Goal: Transaction & Acquisition: Book appointment/travel/reservation

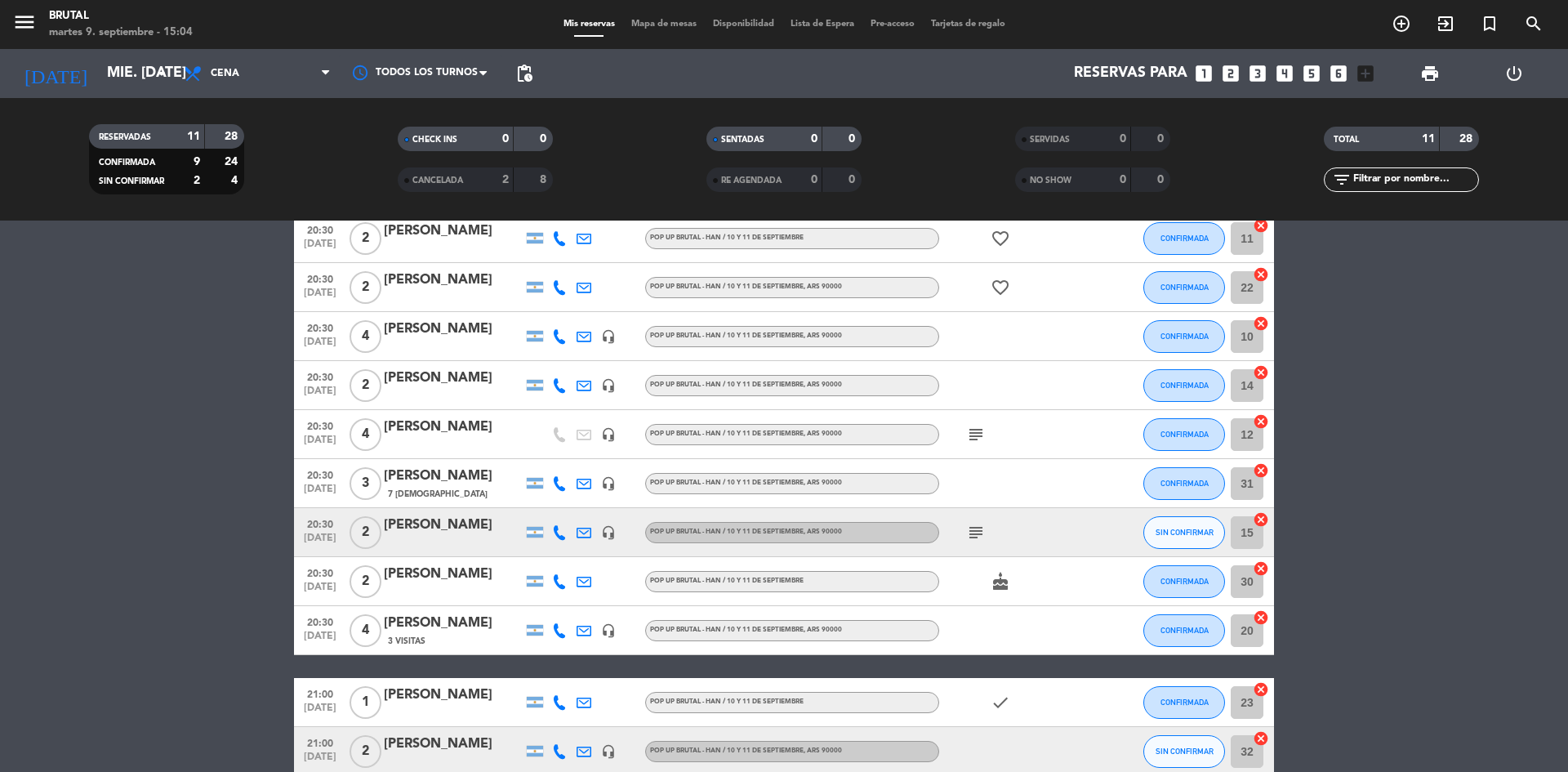
scroll to position [163, 0]
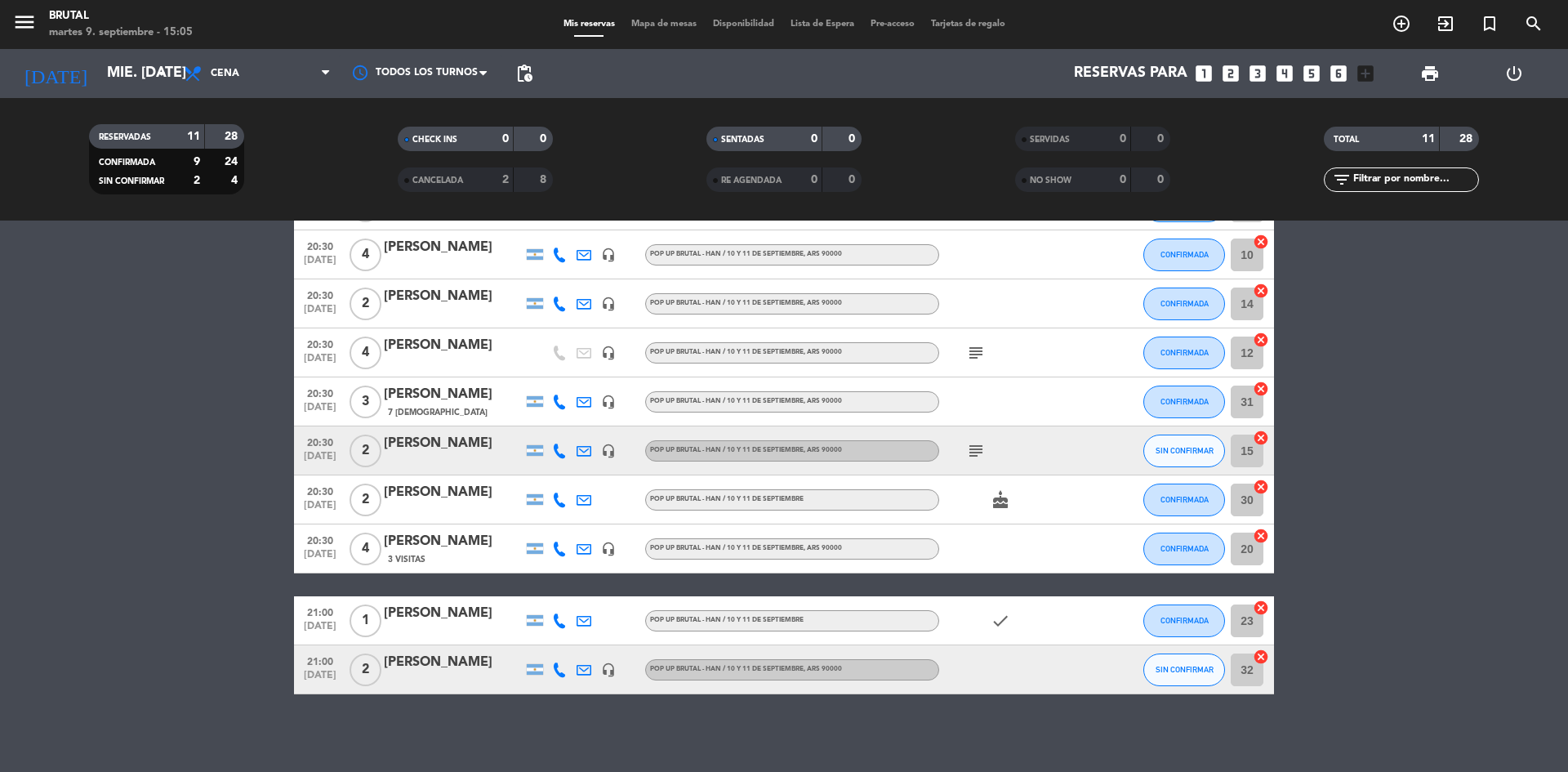
click at [1235, 81] on icon "looks_two" at bounding box center [1231, 73] width 21 height 21
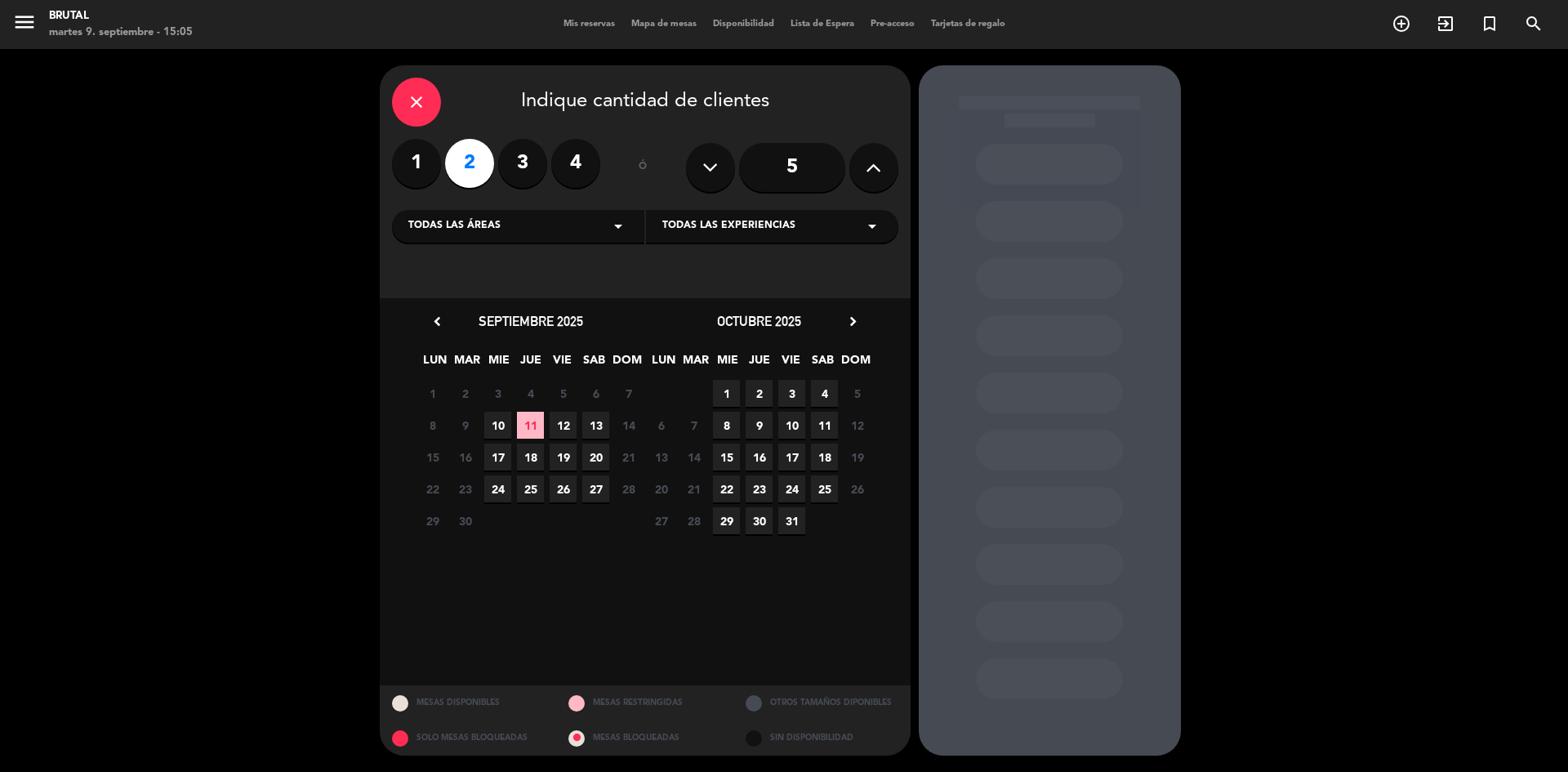
click at [504, 424] on span "10" at bounding box center [498, 425] width 27 height 27
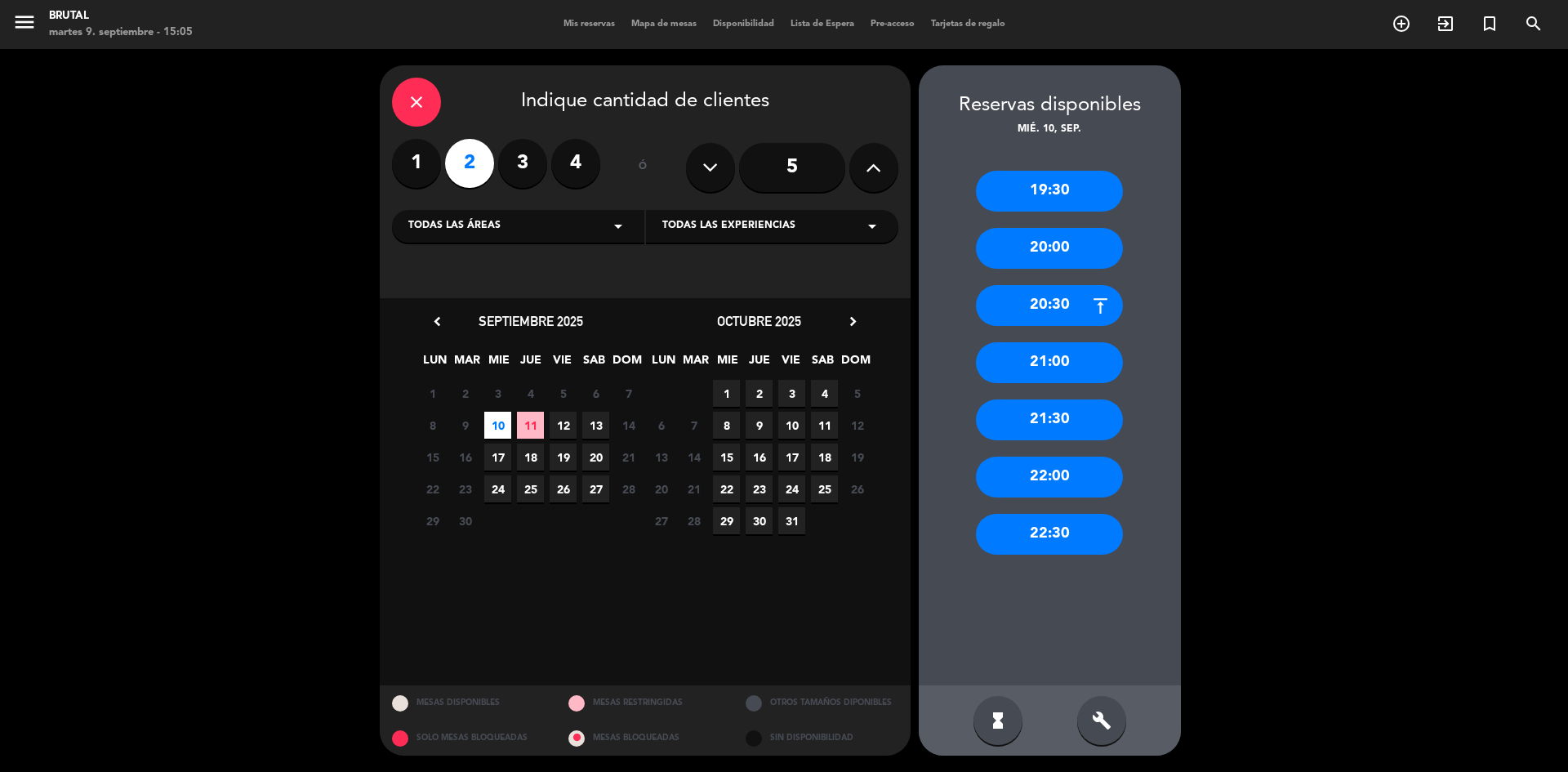
click at [1023, 308] on div "20:30" at bounding box center [1050, 305] width 147 height 41
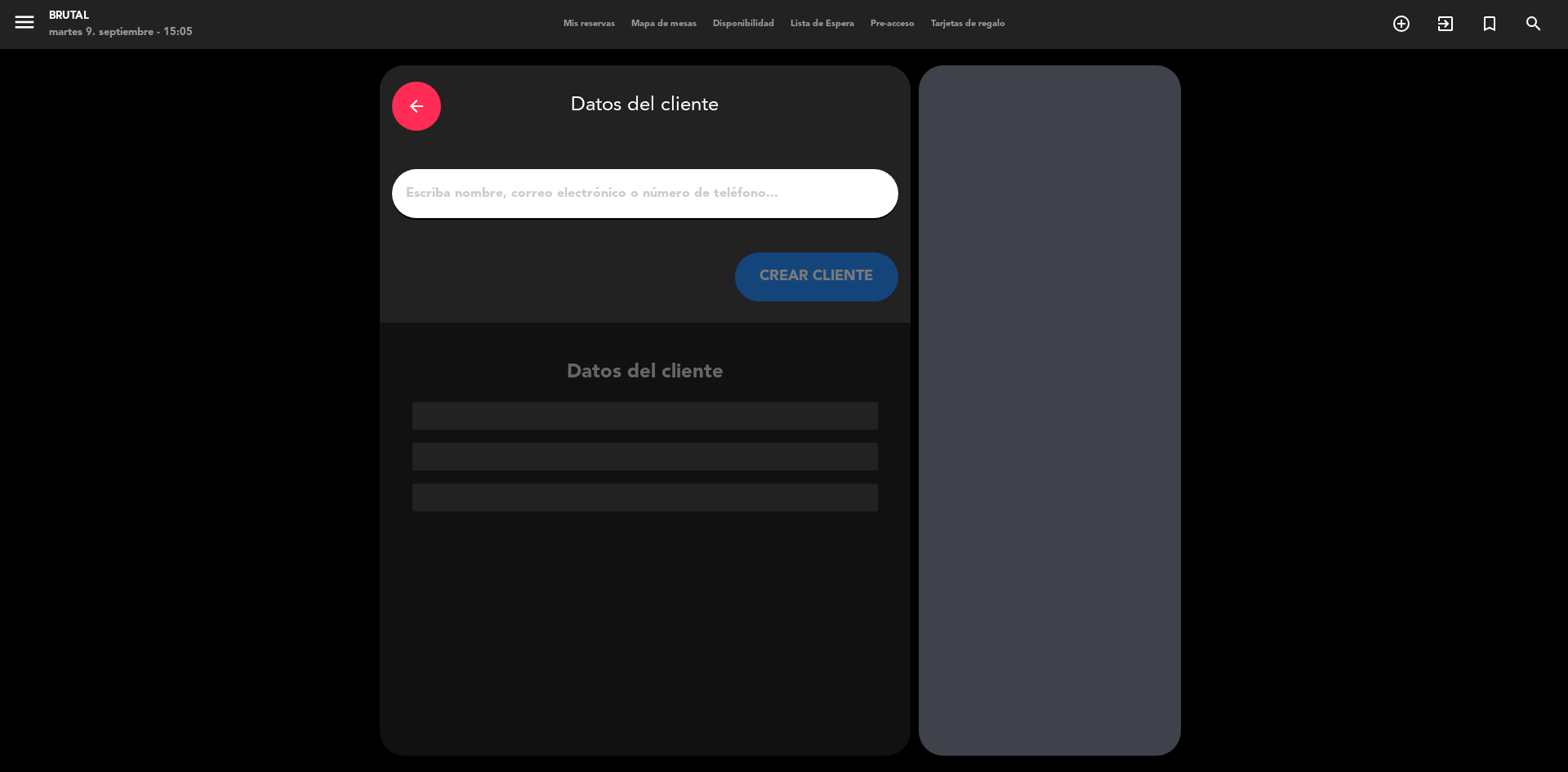
click at [746, 208] on div at bounding box center [645, 194] width 506 height 49
click at [734, 197] on input "1" at bounding box center [645, 193] width 482 height 23
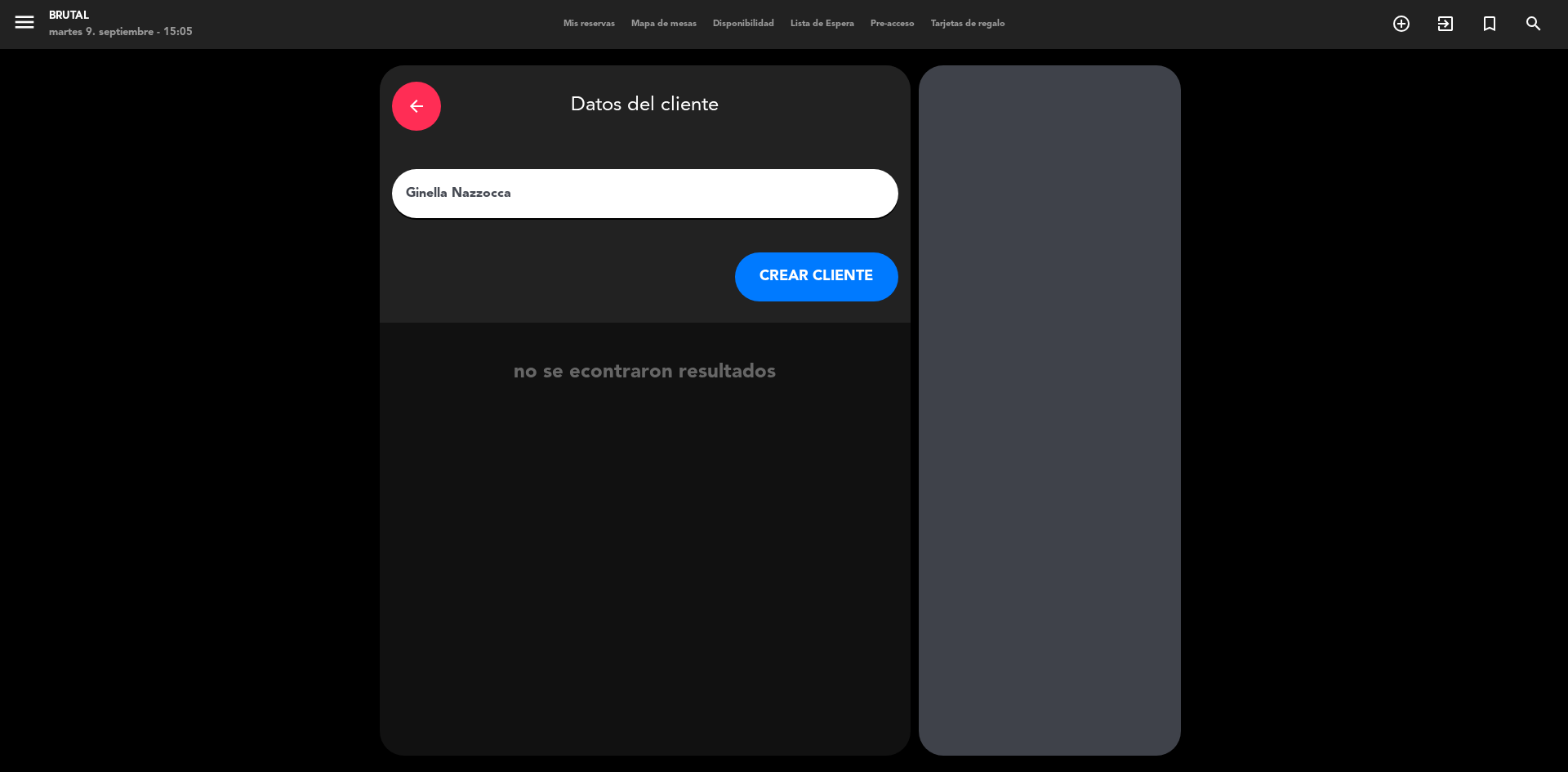
type input "Ginella Nazzocca"
click at [758, 265] on button "CREAR CLIENTE" at bounding box center [817, 277] width 163 height 49
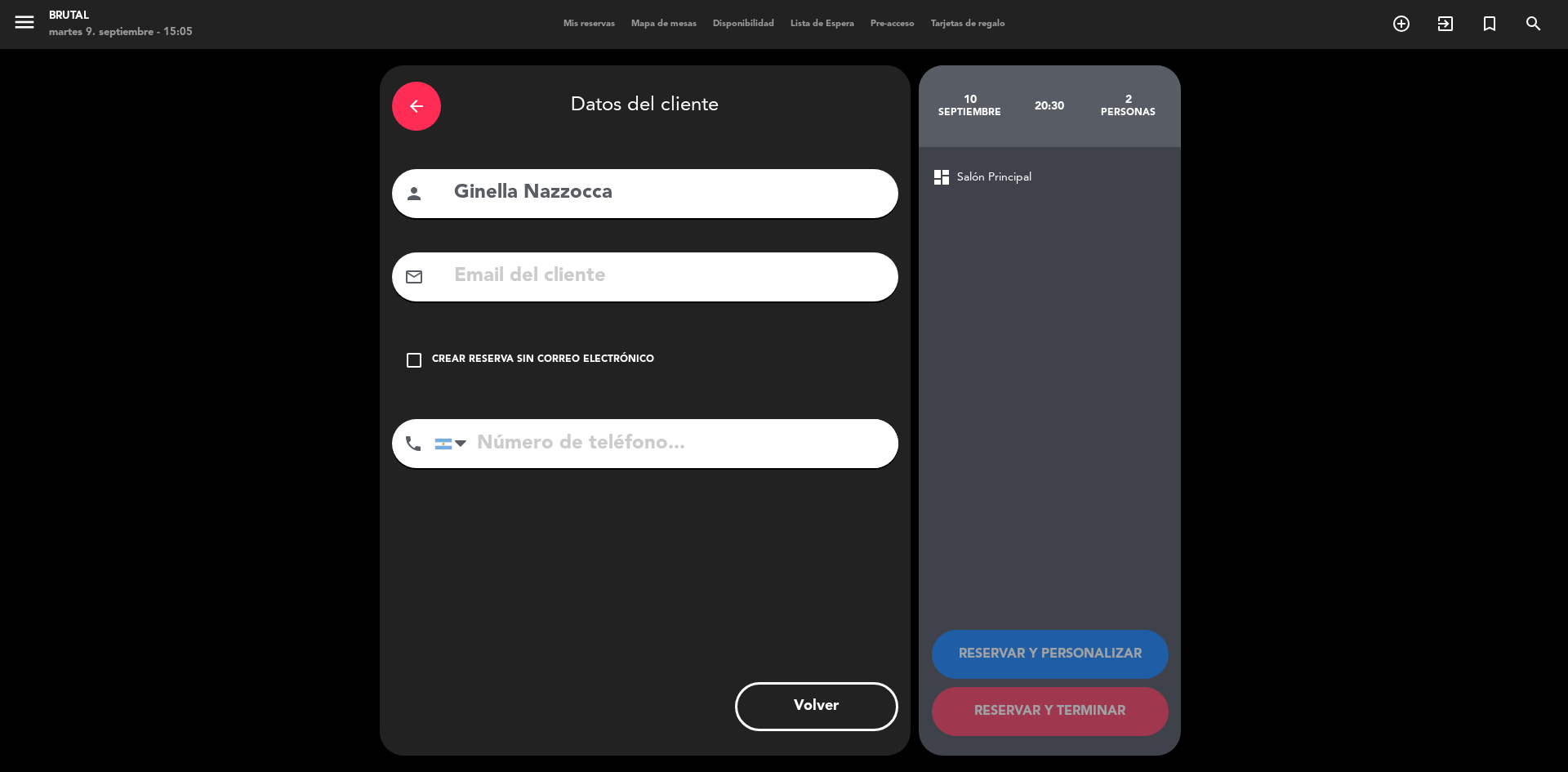
click at [571, 459] on input "tel" at bounding box center [666, 444] width 464 height 49
click at [812, 639] on div "arrow_back Datos del cliente person Ginella Nazzocca mail_outline check_box_out…" at bounding box center [645, 410] width 531 height 690
click at [527, 367] on div "Crear reserva sin correo electrónico" at bounding box center [543, 359] width 222 height 16
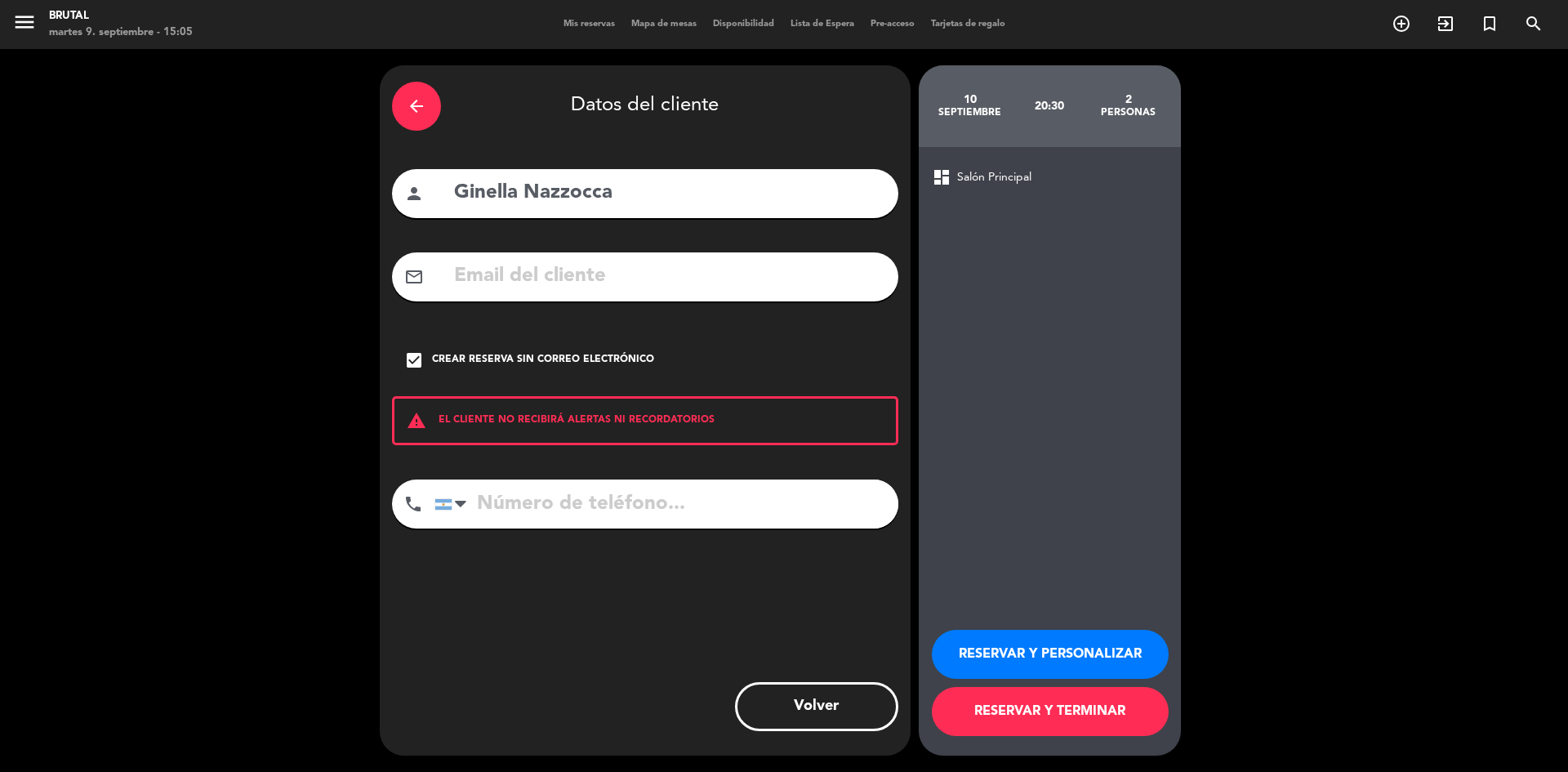
click at [1079, 662] on button "RESERVAR Y PERSONALIZAR" at bounding box center [1051, 654] width 237 height 49
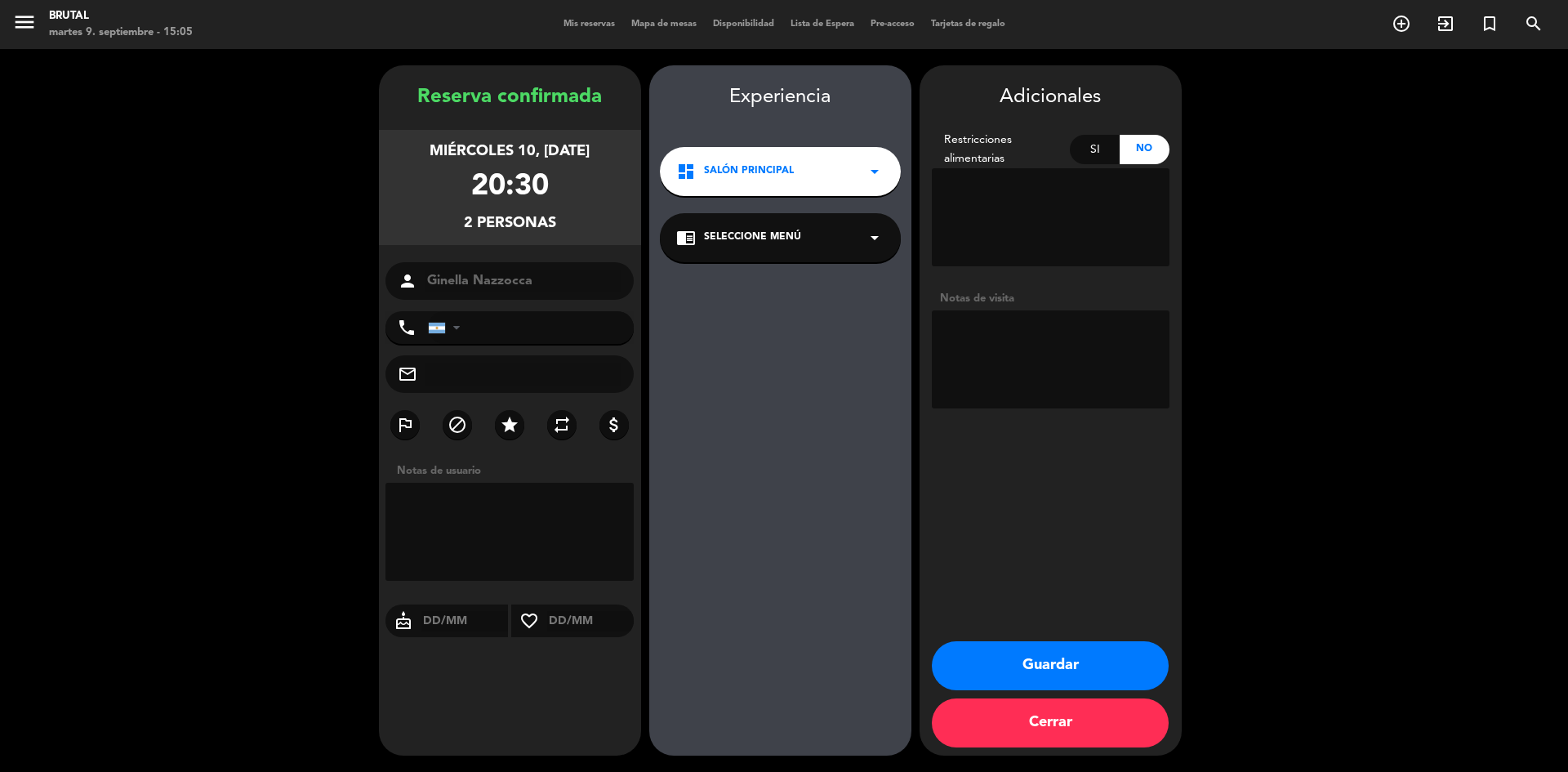
click at [860, 248] on div "chrome_reader_mode Seleccione Menú arrow_drop_down" at bounding box center [780, 238] width 241 height 49
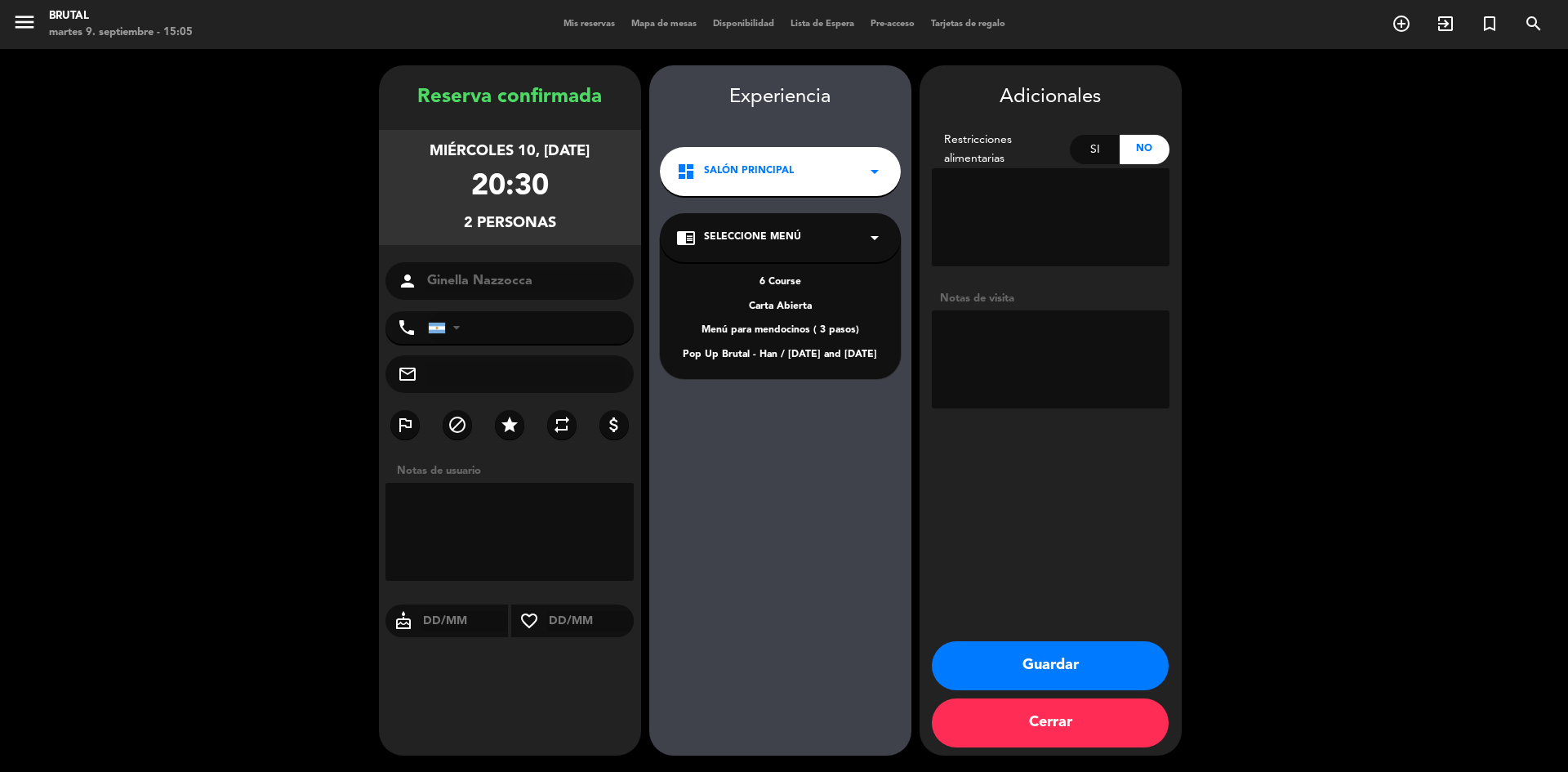
click at [810, 351] on div "Pop Up Brutal - Han / [DATE] and [DATE]" at bounding box center [780, 355] width 208 height 16
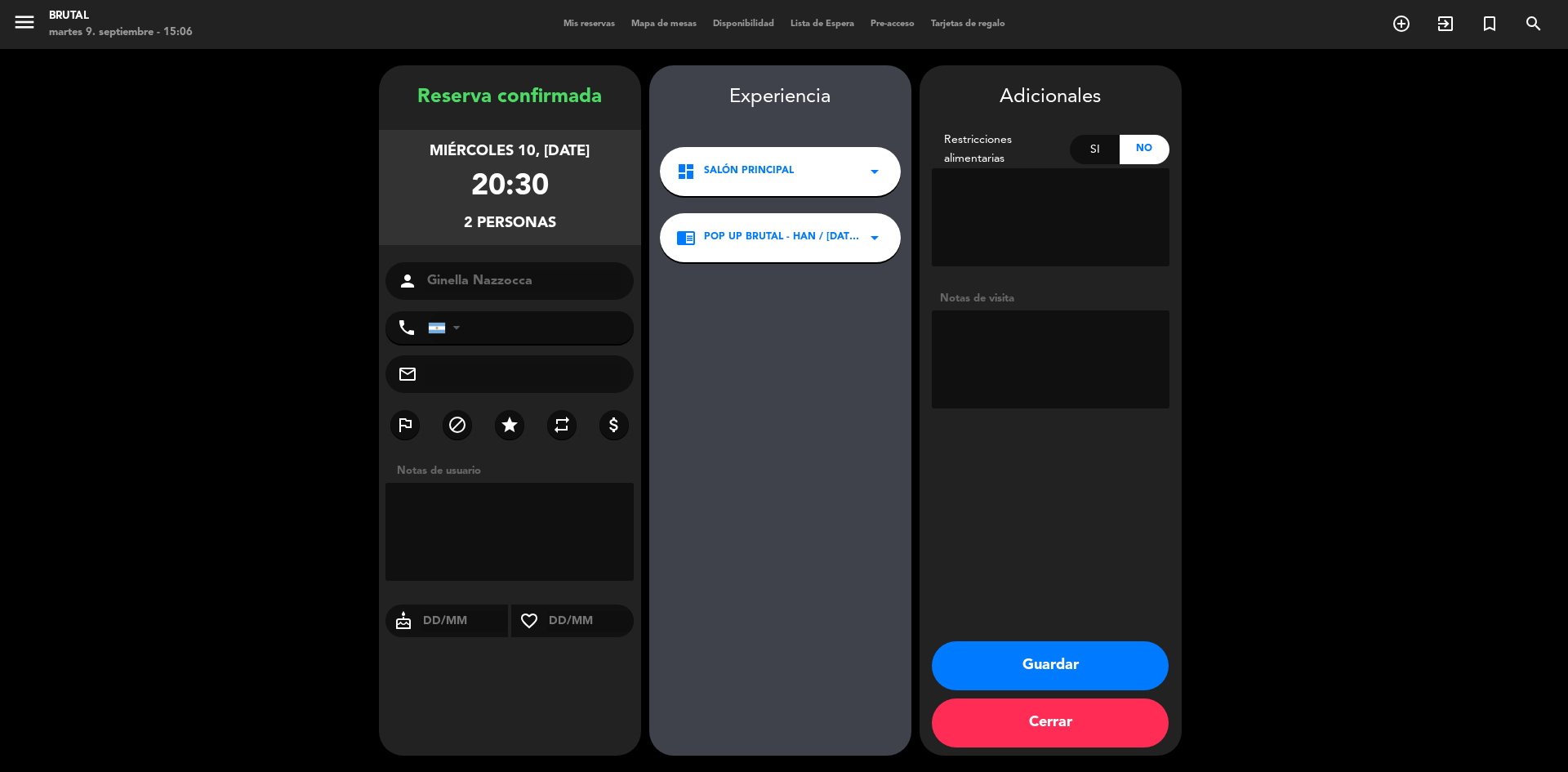
click at [533, 505] on textarea at bounding box center [510, 532] width 249 height 98
type textarea "Mesa bonificada por acuerdo con [PERSON_NAME]"
click at [1024, 654] on button "Guardar" at bounding box center [1051, 666] width 237 height 49
